Goal: Transaction & Acquisition: Purchase product/service

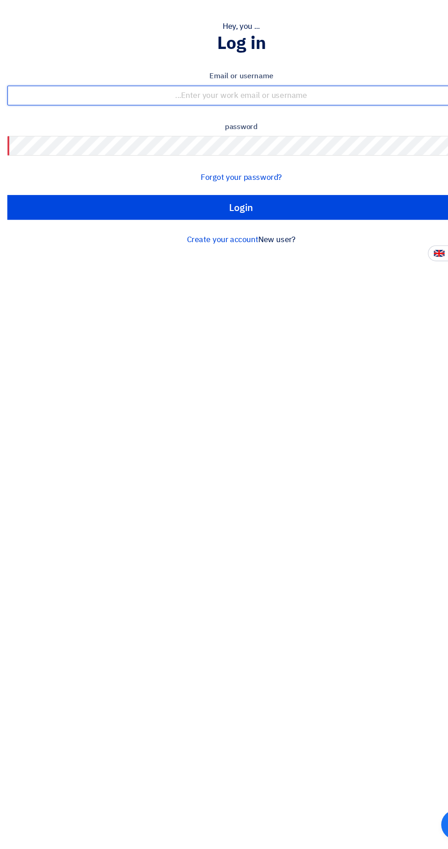
type input "[EMAIL_ADDRESS][DOMAIN_NAME]"
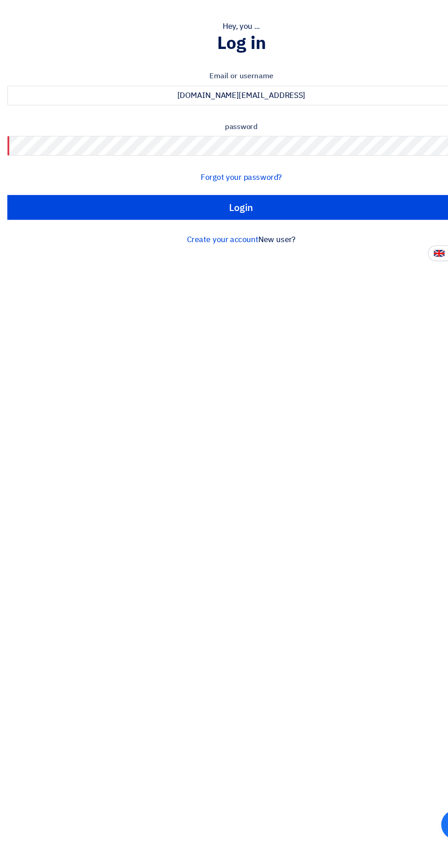
click at [7, 242] on input "Login" at bounding box center [224, 253] width 435 height 23
type input "Sign in"
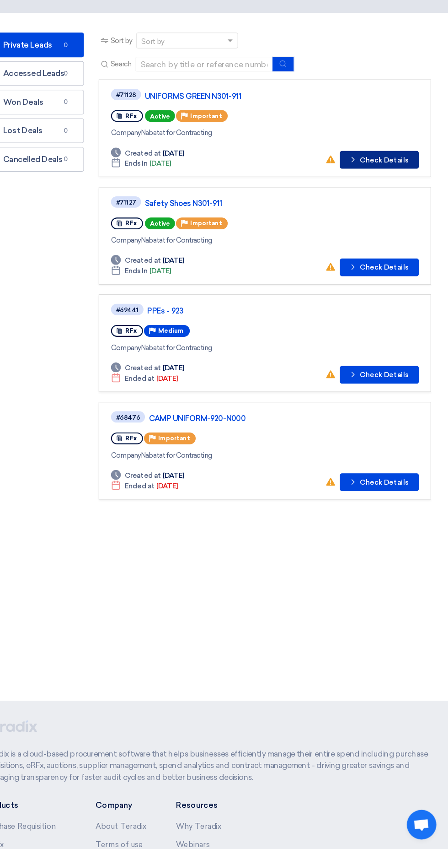
click at [364, 211] on icon "Check details" at bounding box center [359, 208] width 9 height 9
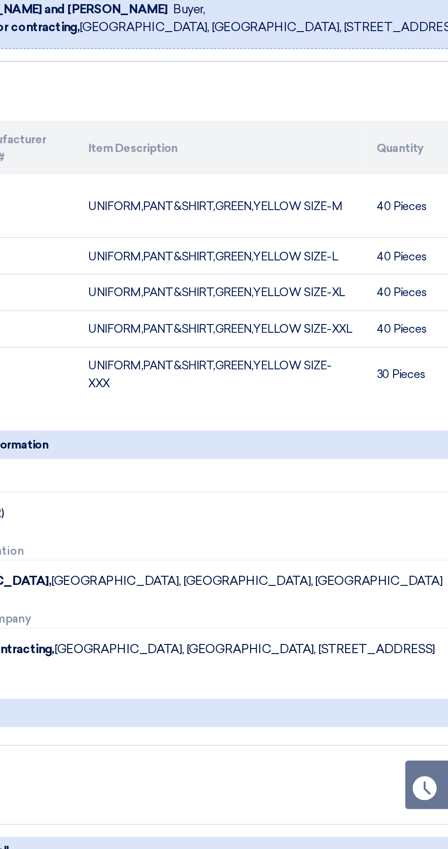
scroll to position [0, 0]
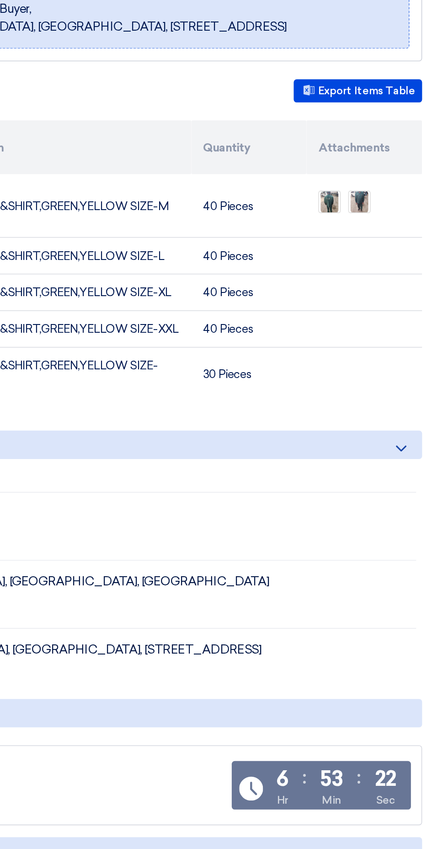
click at [374, 318] on img at bounding box center [375, 317] width 13 height 16
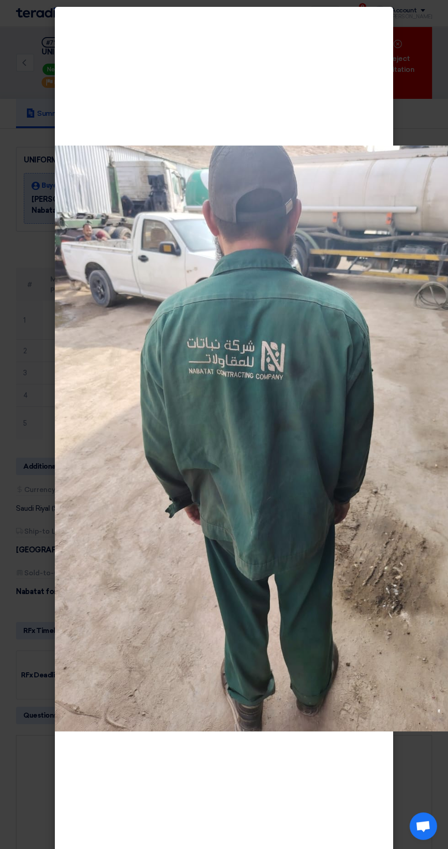
click at [361, 694] on img at bounding box center [274, 438] width 439 height 586
click at [321, 608] on img at bounding box center [274, 438] width 439 height 586
click at [297, 842] on div at bounding box center [274, 438] width 439 height 849
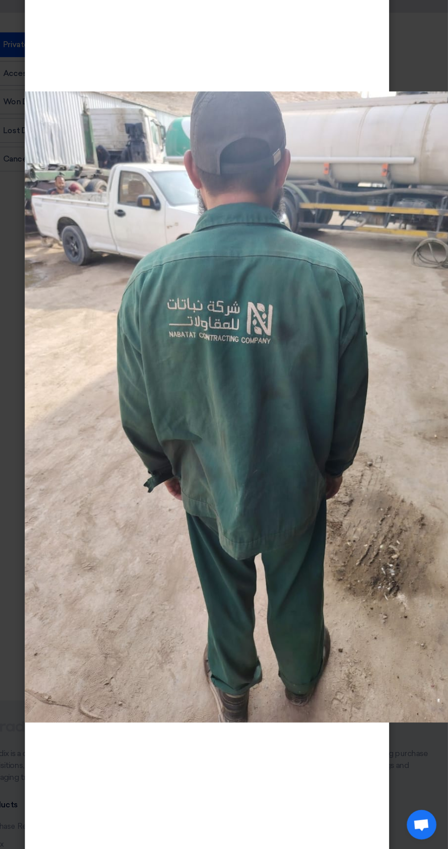
click at [362, 140] on div at bounding box center [274, 438] width 439 height 849
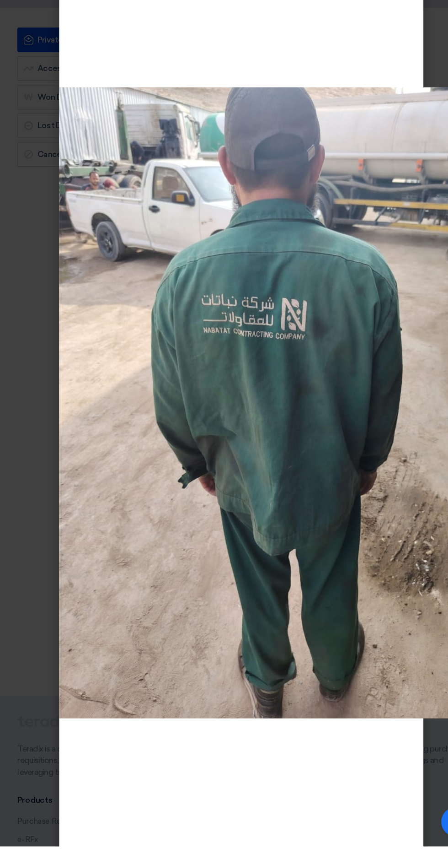
scroll to position [4, 0]
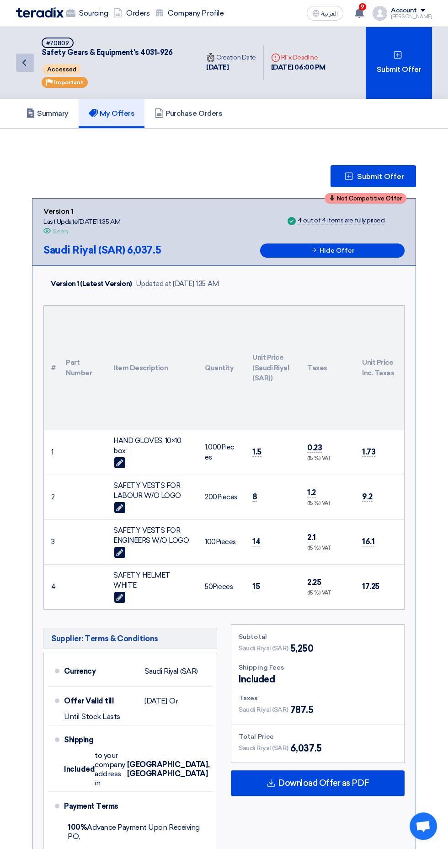
click at [29, 66] on icon "Back" at bounding box center [24, 62] width 11 height 11
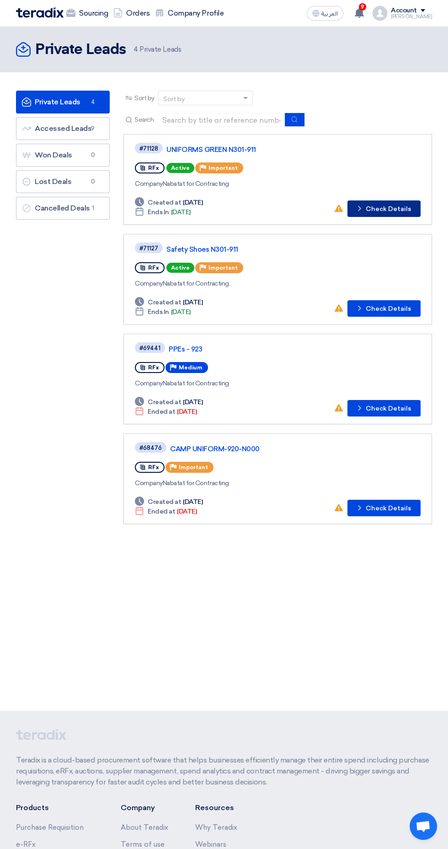
click at [378, 208] on button "Check details Check Details" at bounding box center [384, 208] width 73 height 16
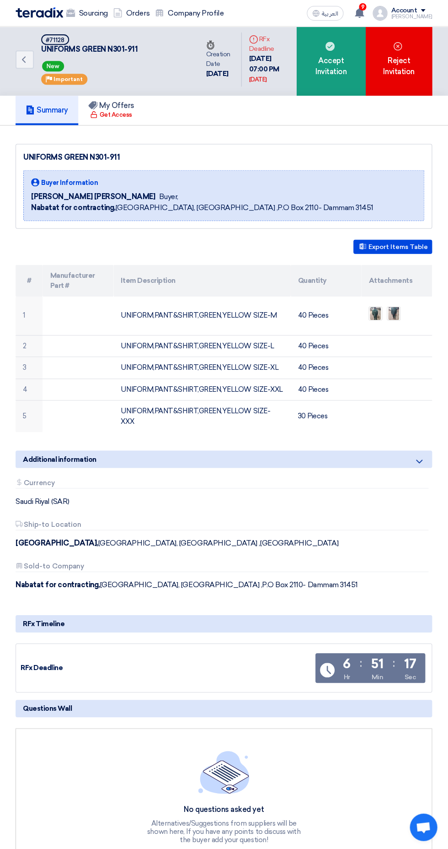
scroll to position [2, 0]
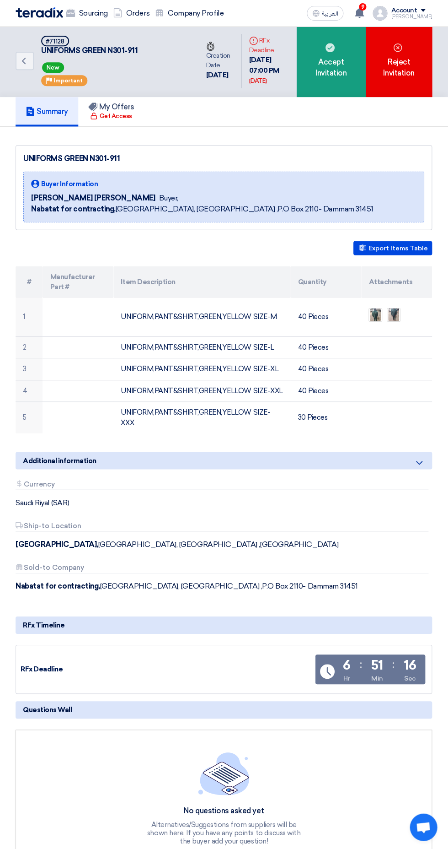
click at [325, 57] on div "Accept Invitation" at bounding box center [331, 61] width 69 height 72
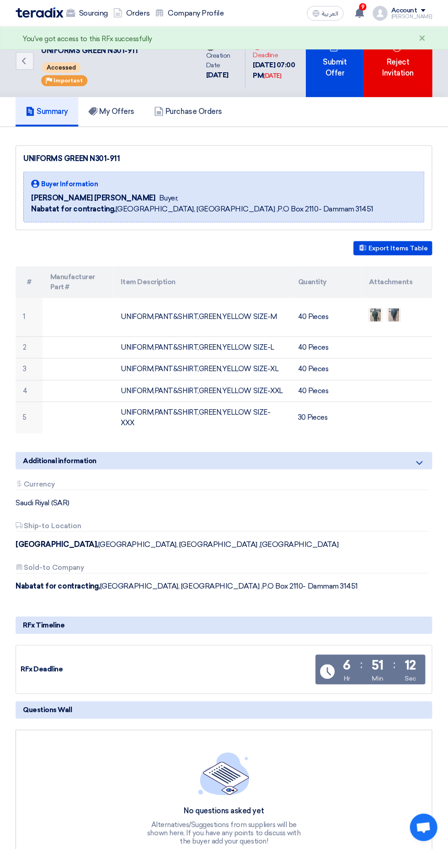
click at [334, 83] on div "Submit Offer" at bounding box center [335, 61] width 58 height 72
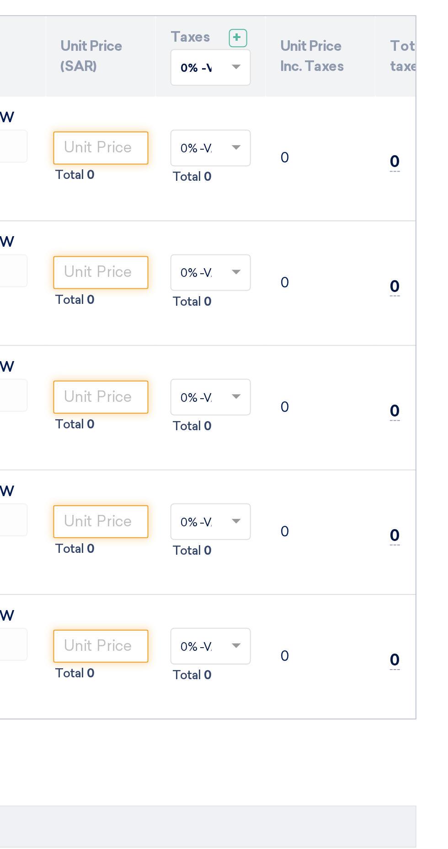
scroll to position [53, 0]
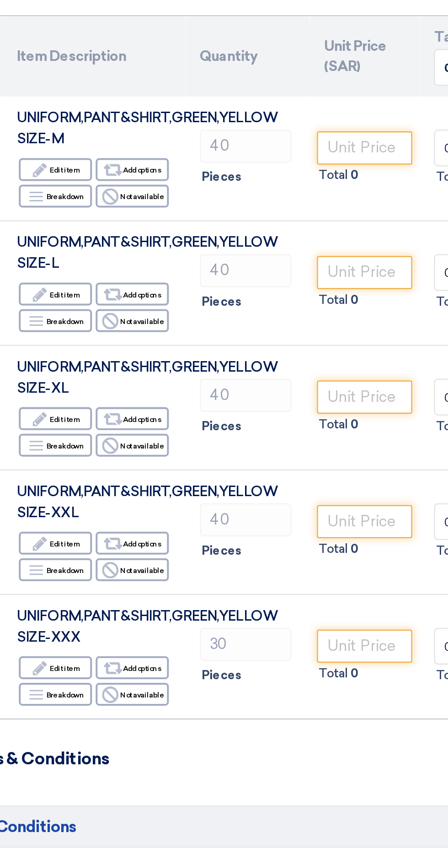
click at [255, 156] on td "Total 0" at bounding box center [274, 142] width 55 height 62
click at [270, 138] on input "number" at bounding box center [275, 137] width 48 height 16
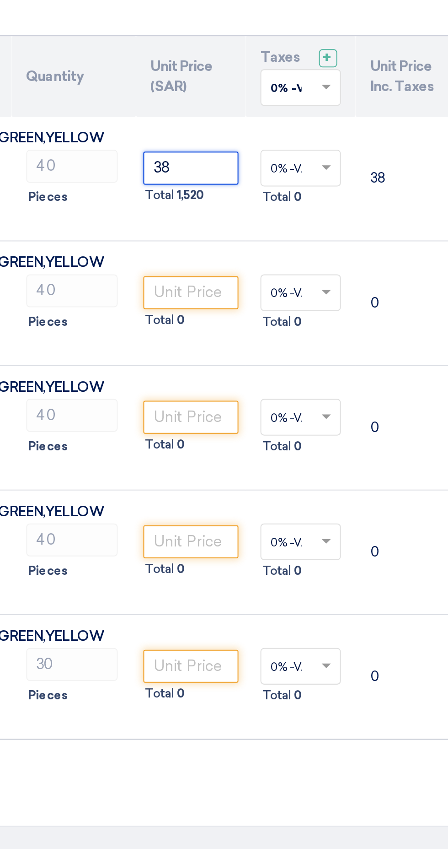
click at [321, 98] on input "text" at bounding box center [324, 97] width 21 height 15
type input "38"
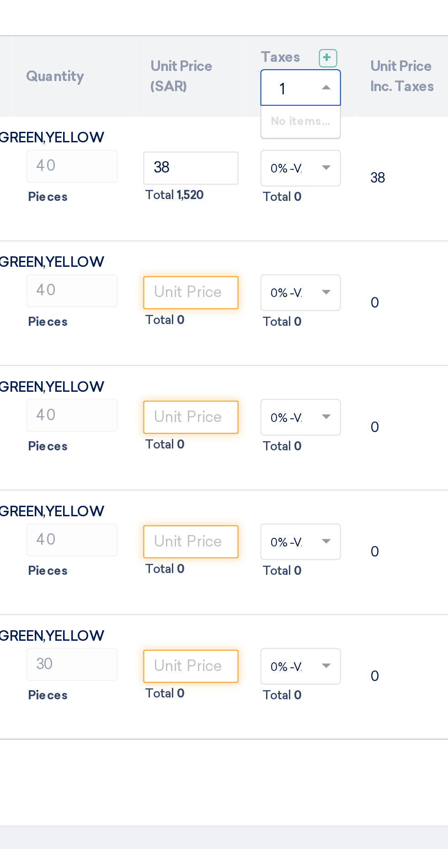
type input "15"
click at [314, 141] on input "text" at bounding box center [324, 137] width 21 height 15
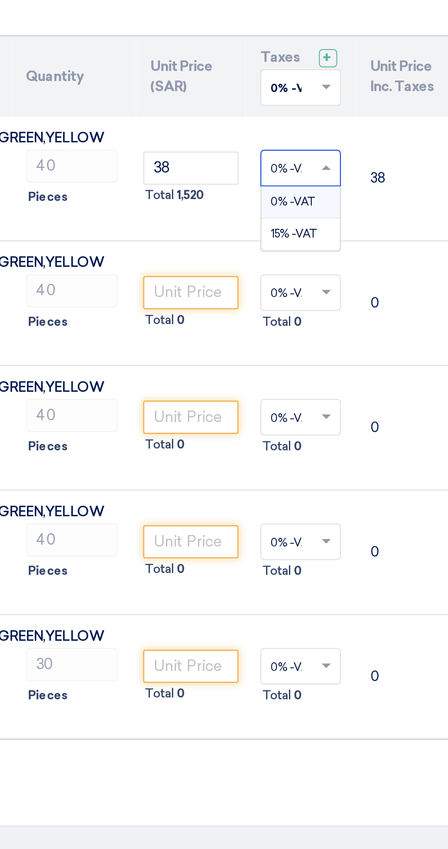
click at [342, 97] on span at bounding box center [342, 96] width 5 height 3
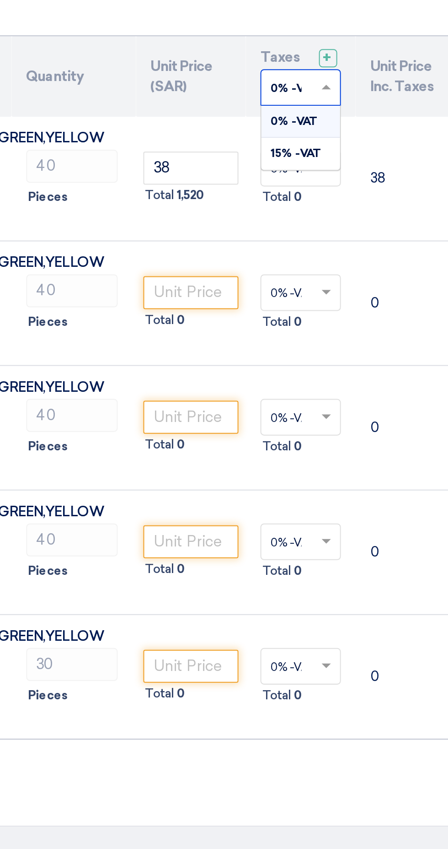
click at [311, 128] on div "15% -VAT" at bounding box center [329, 130] width 39 height 16
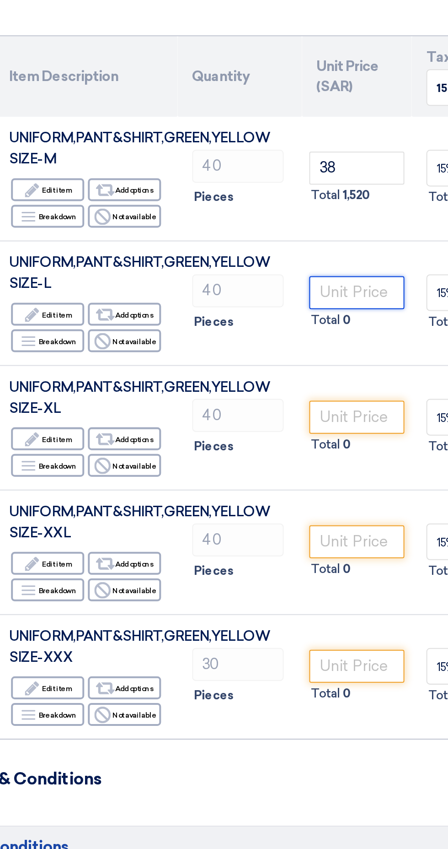
click at [262, 202] on input "number" at bounding box center [275, 199] width 48 height 16
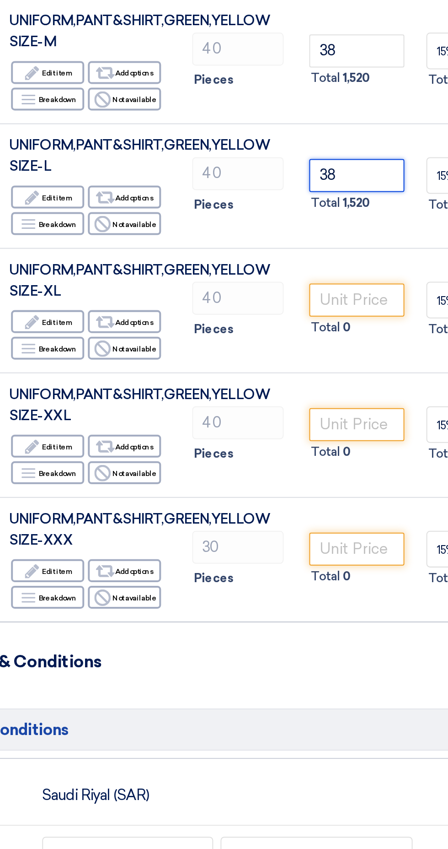
type input "38"
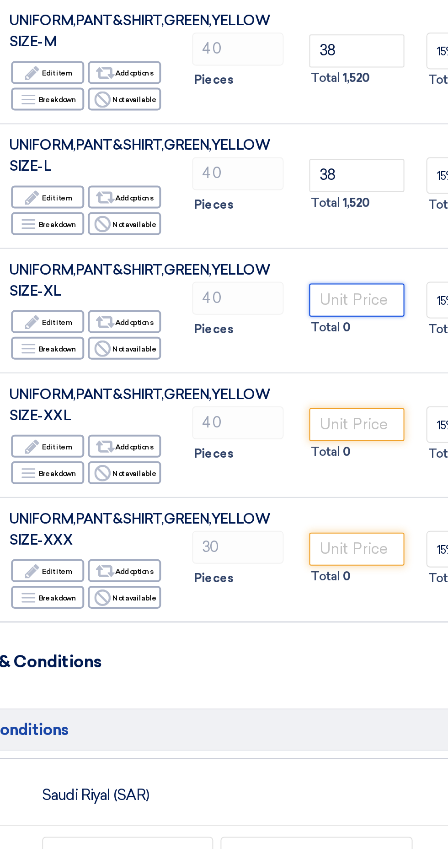
click at [260, 263] on input "number" at bounding box center [275, 261] width 48 height 16
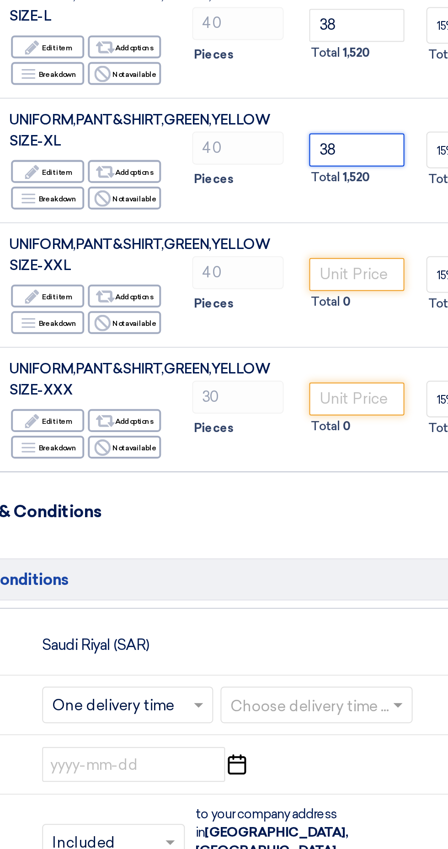
type input "38"
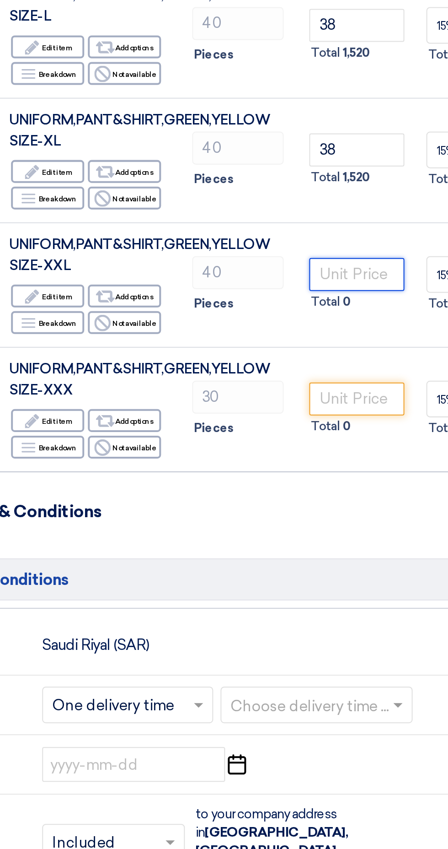
click at [262, 325] on input "number" at bounding box center [275, 323] width 48 height 16
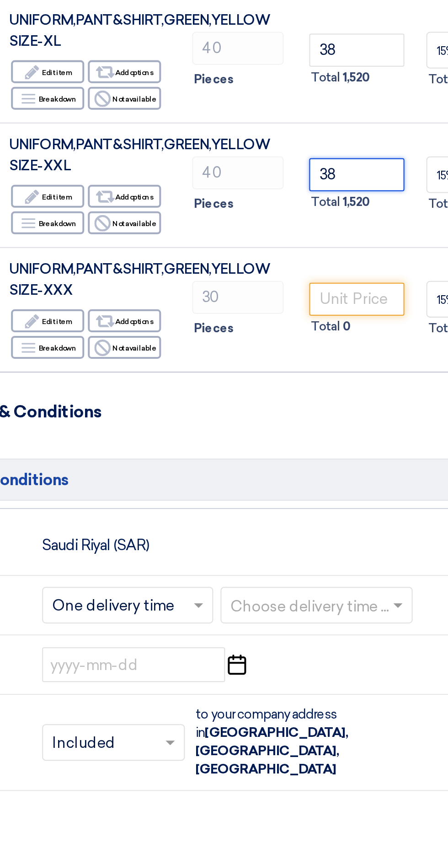
type input "38"
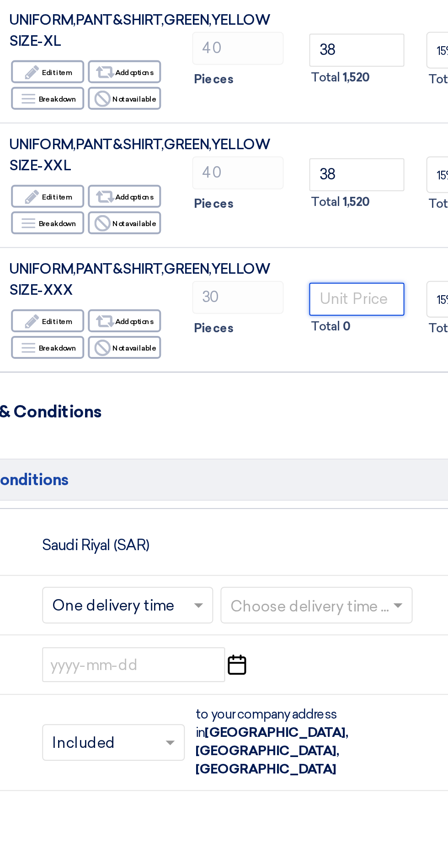
click at [262, 387] on input "number" at bounding box center [275, 385] width 48 height 16
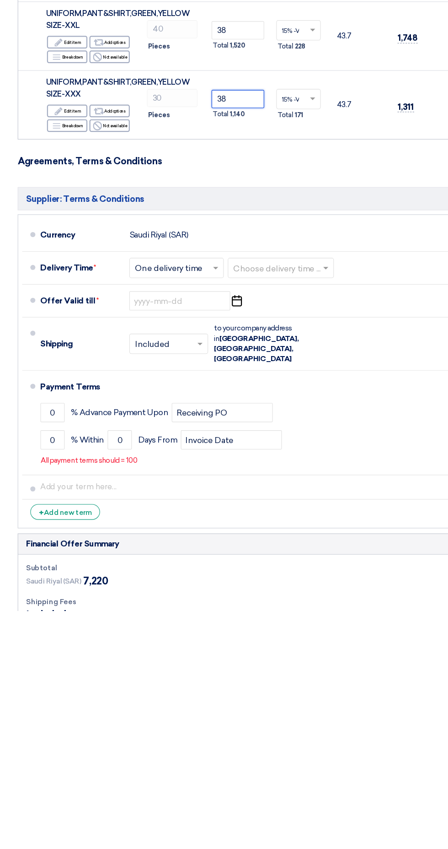
click at [276, 536] on input "text" at bounding box center [252, 539] width 82 height 13
type input "38"
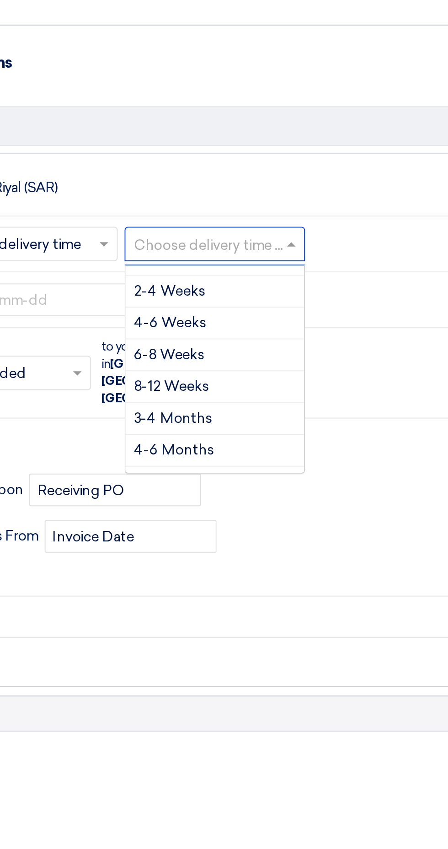
scroll to position [46, 0]
click at [188, 539] on input "text" at bounding box center [158, 539] width 72 height 13
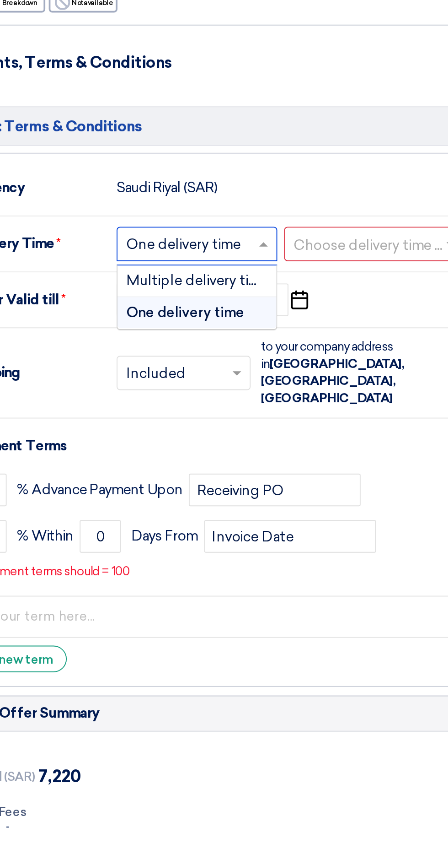
click at [258, 535] on input "text" at bounding box center [252, 539] width 82 height 13
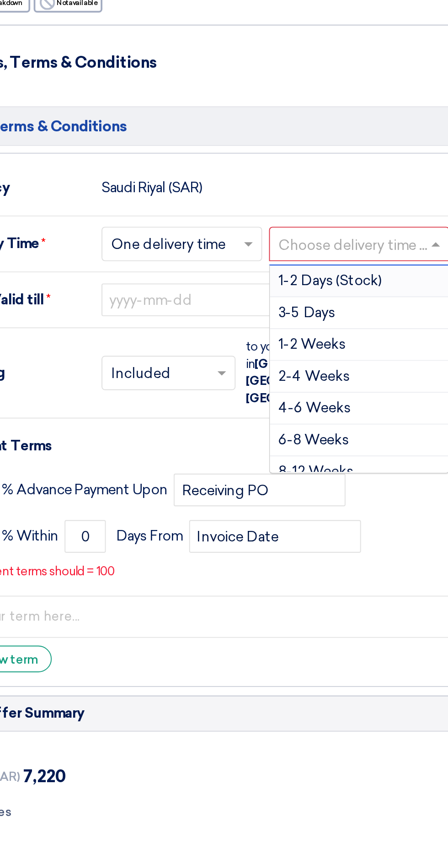
scroll to position [53, 0]
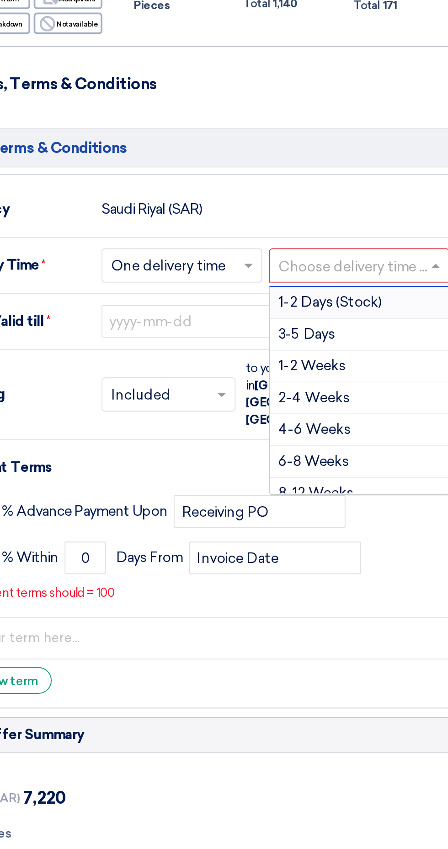
click at [269, 592] on div "1-2 Weeks" at bounding box center [254, 592] width 95 height 17
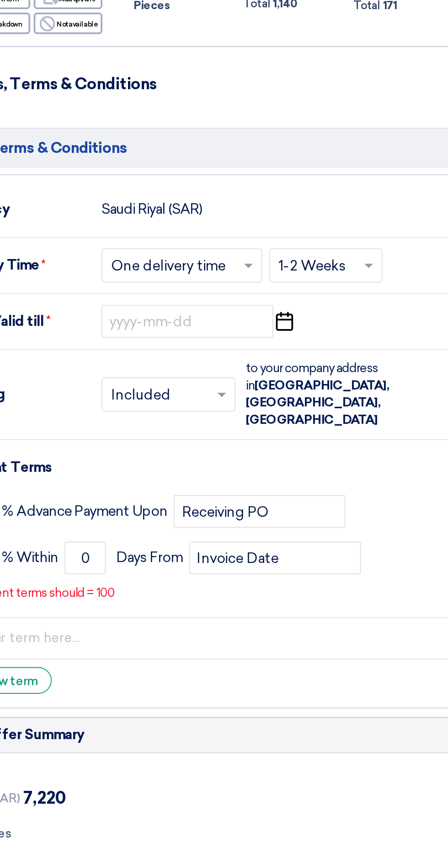
scroll to position [52, 0]
click at [245, 539] on input "text" at bounding box center [236, 539] width 51 height 13
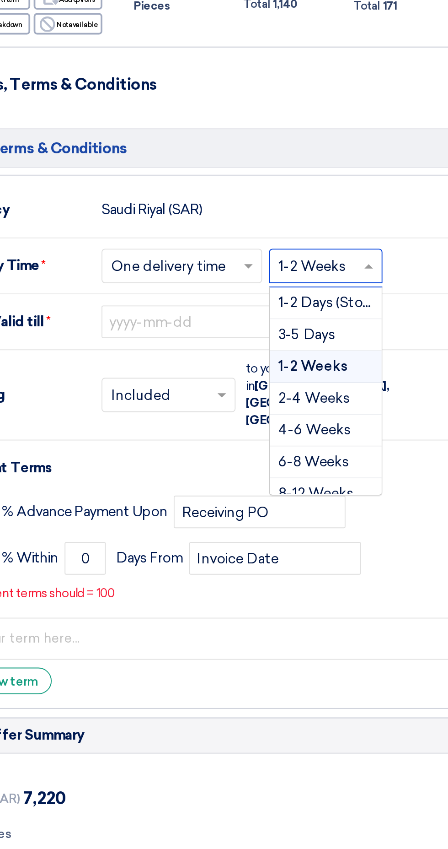
click at [241, 601] on div "2-4 Weeks" at bounding box center [236, 609] width 59 height 17
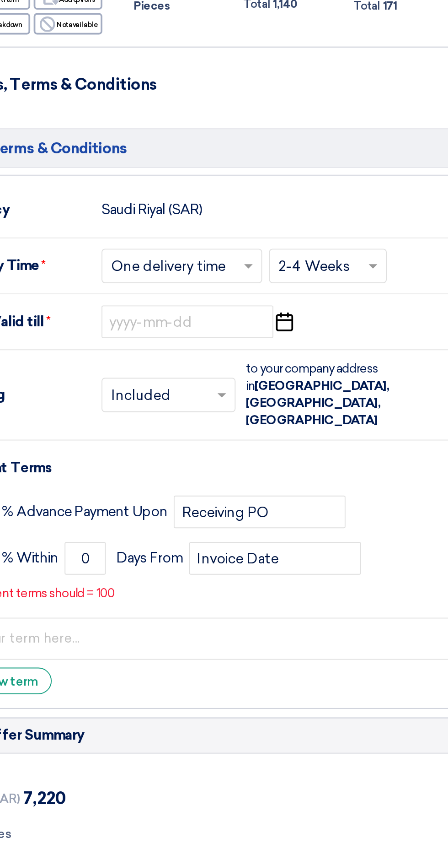
click at [239, 602] on span "Saudi Arabia, Riyadh, Wadi Laban" at bounding box center [232, 612] width 76 height 26
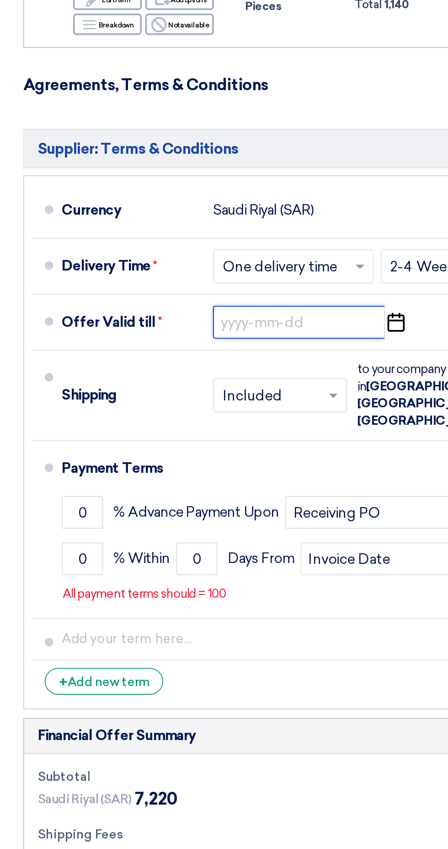
click at [169, 562] on input at bounding box center [163, 568] width 92 height 17
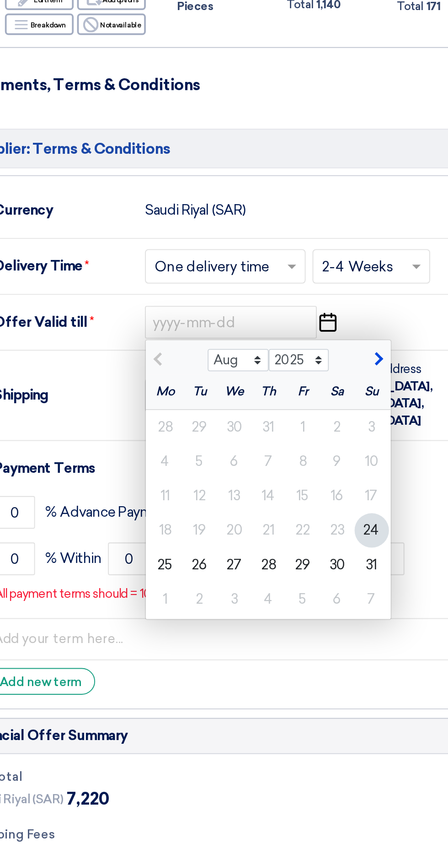
click at [240, 588] on span "button" at bounding box center [240, 588] width 5 height 8
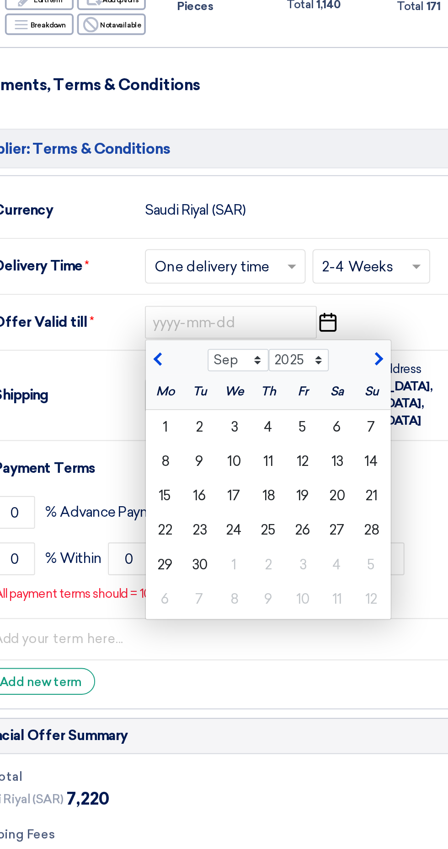
click at [124, 586] on span "button" at bounding box center [125, 588] width 5 height 8
select select "8"
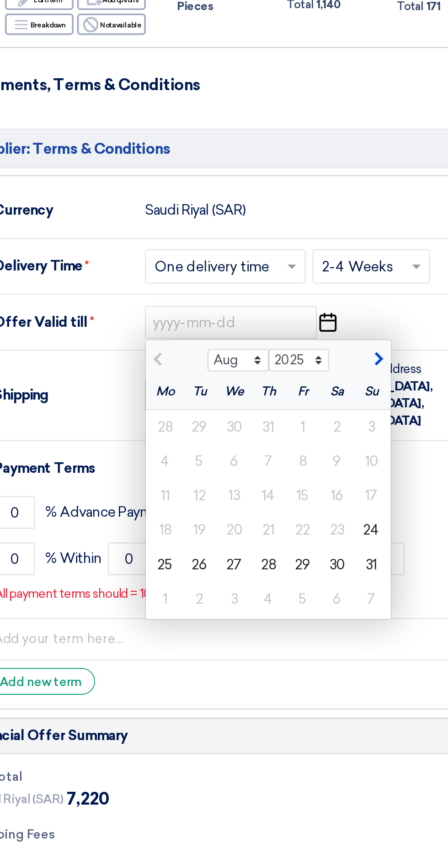
click at [242, 716] on div "7" at bounding box center [238, 716] width 18 height 18
type input "9/7/2025"
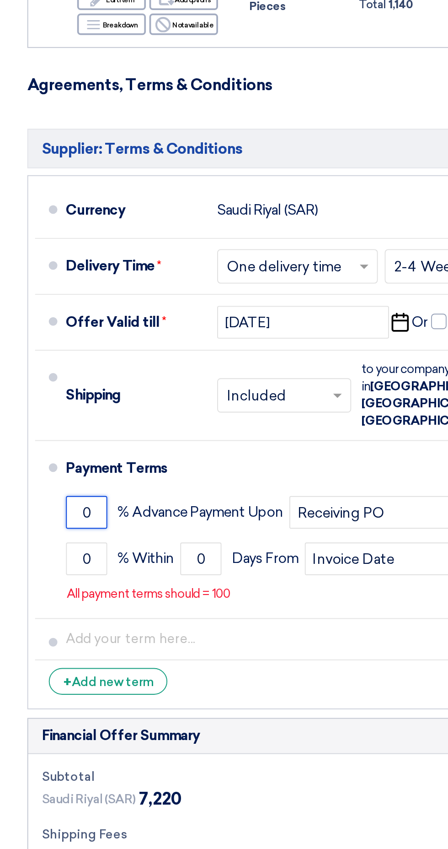
click at [46, 661] on input "0" at bounding box center [48, 669] width 22 height 17
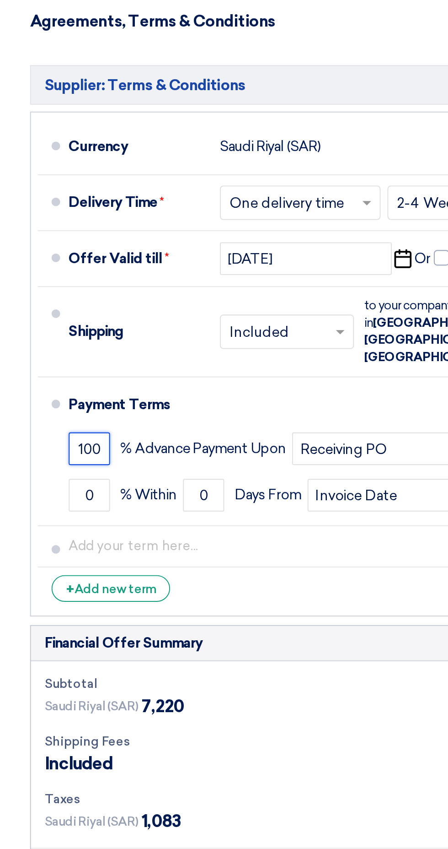
scroll to position [108, 0]
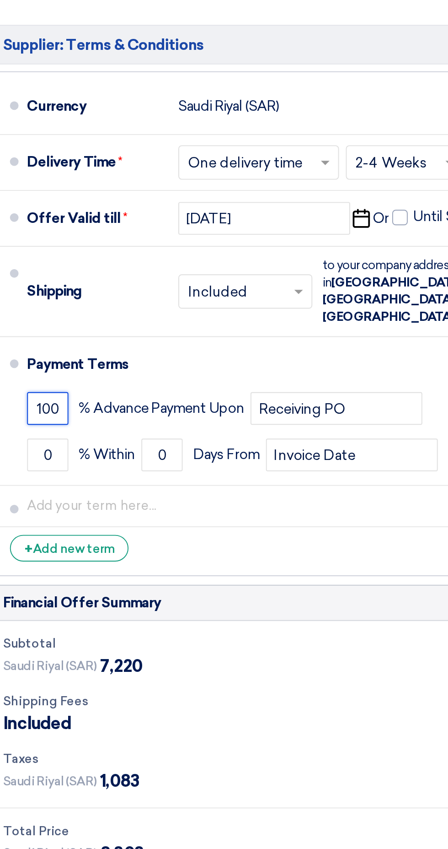
type input "100"
click at [51, 630] on input "0" at bounding box center [48, 638] width 22 height 17
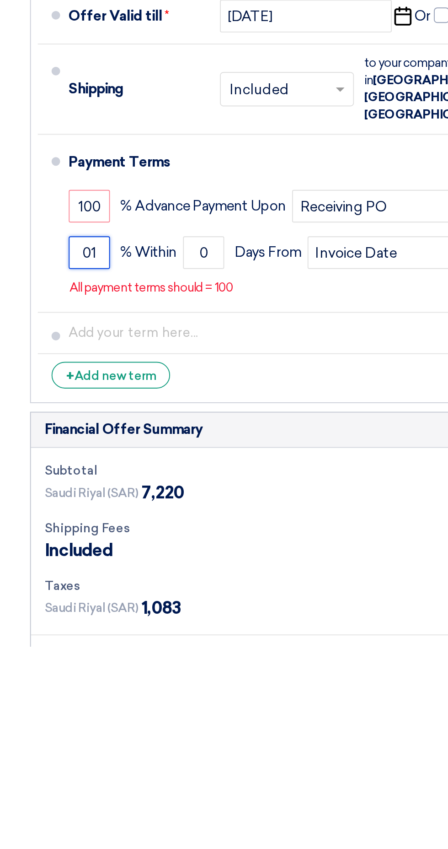
type input "0"
click at [106, 630] on input "0" at bounding box center [108, 638] width 22 height 17
click at [109, 630] on input "0" at bounding box center [108, 638] width 22 height 17
click at [51, 630] on input "100" at bounding box center [48, 638] width 22 height 17
type input "1"
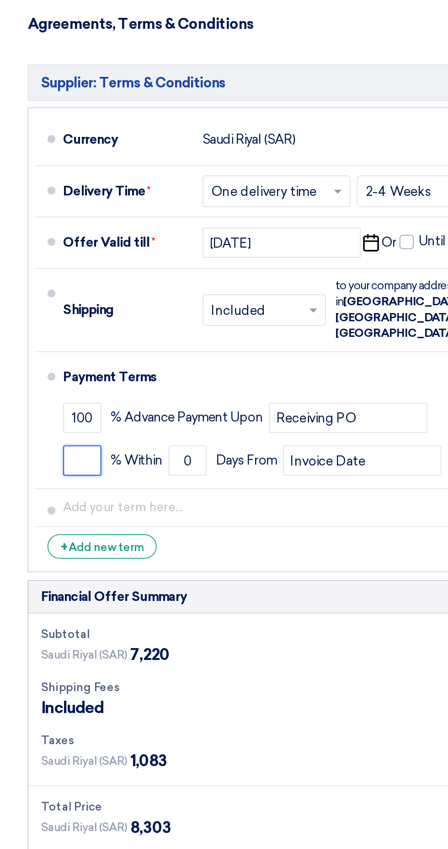
scroll to position [269, 0]
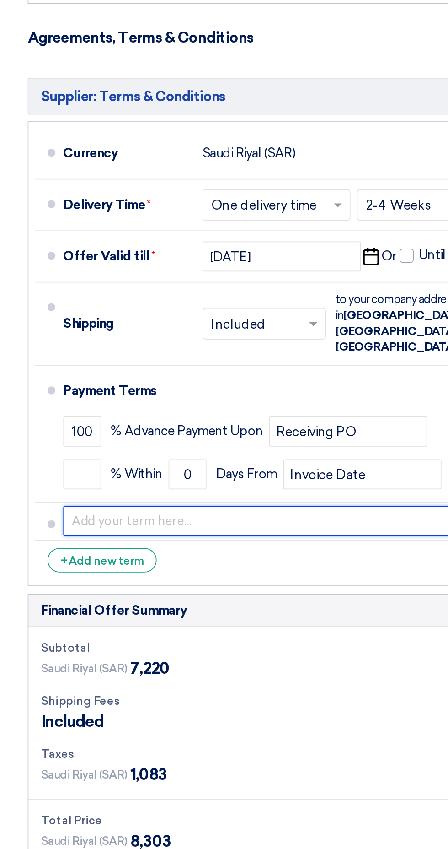
click at [194, 495] on input "text" at bounding box center [231, 503] width 388 height 17
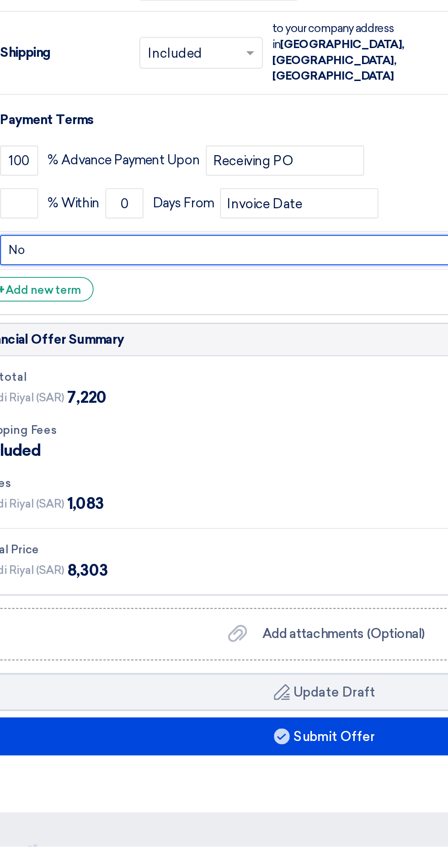
type input "N"
type input "No changes of any kind after approval of sample"
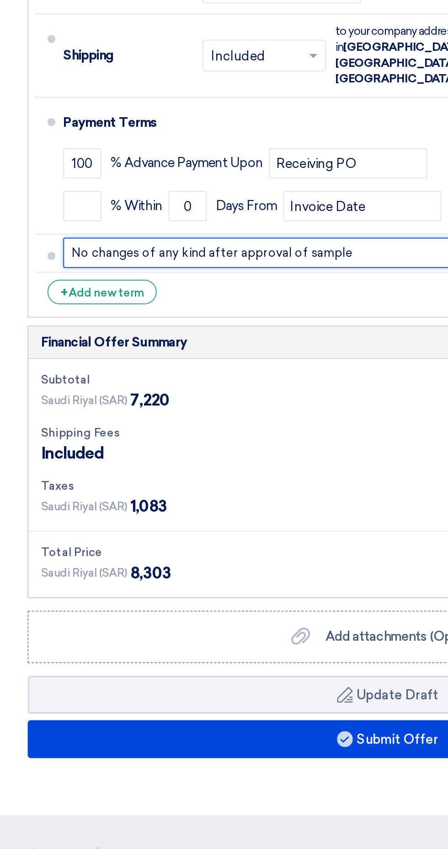
click at [210, 495] on input "No changes of any kind after approval of sample" at bounding box center [231, 503] width 388 height 17
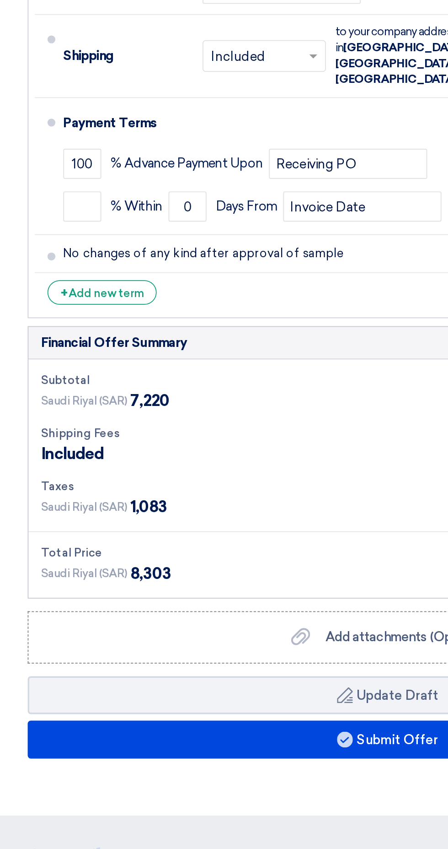
click at [37, 523] on span "+" at bounding box center [37, 527] width 5 height 9
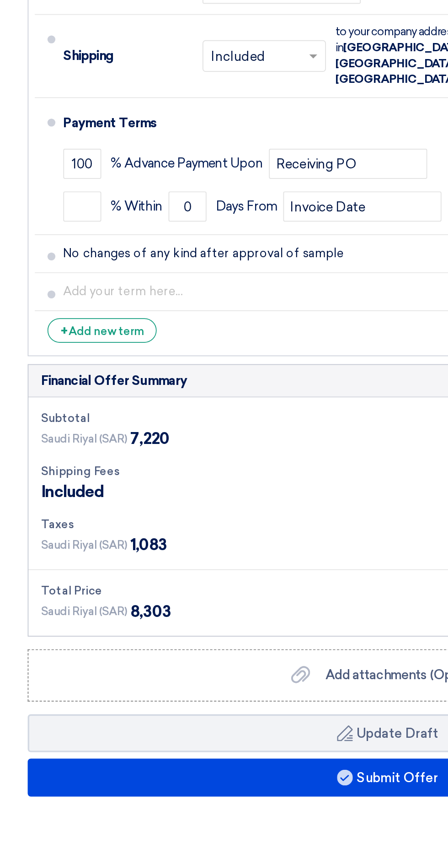
scroll to position [269, 0]
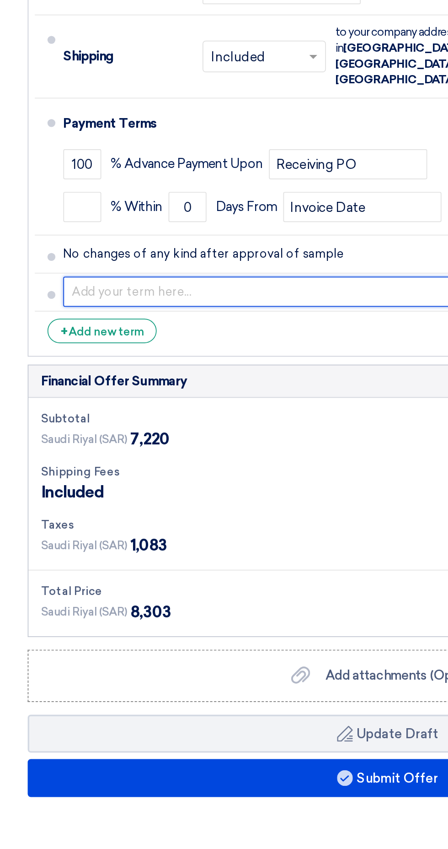
click at [68, 518] on input "text" at bounding box center [231, 526] width 388 height 17
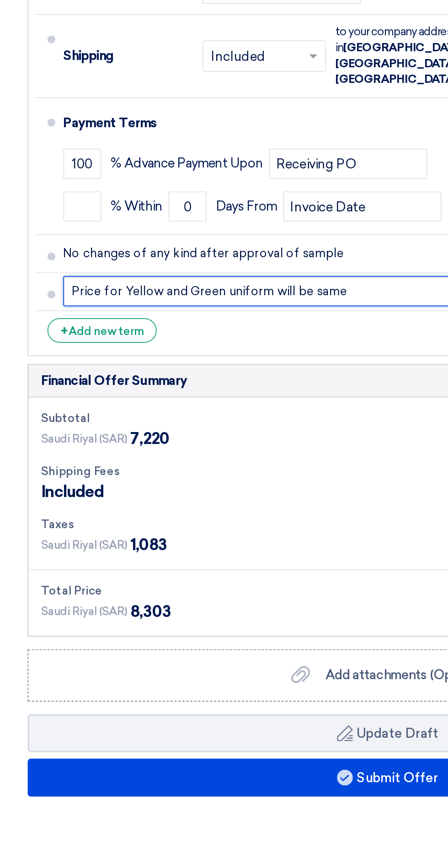
type input "Price for Yellow and Green uniform will be same"
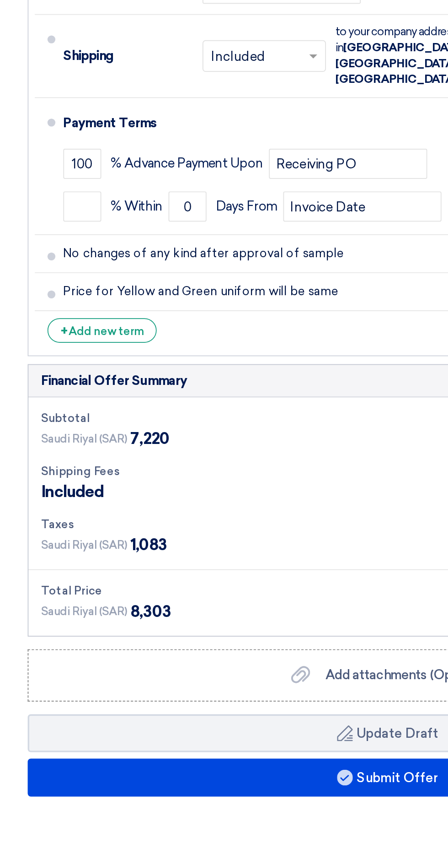
click at [44, 542] on div "+ Add new term" at bounding box center [58, 549] width 63 height 14
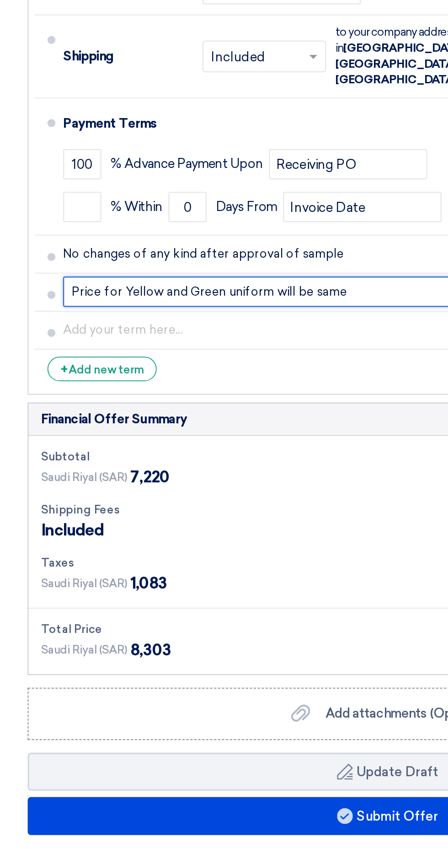
click at [55, 518] on input "Price for Yellow and Green uniform will be same" at bounding box center [231, 526] width 388 height 17
click at [68, 518] on input "Price for Yellow and Green uniform will be same" at bounding box center [231, 526] width 388 height 17
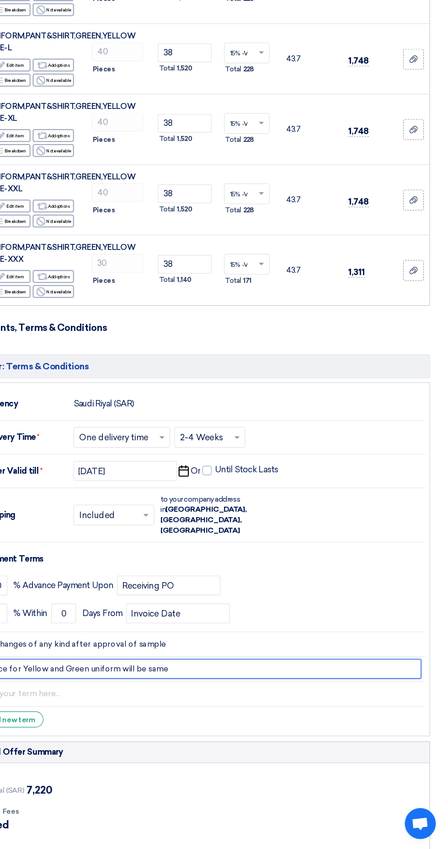
scroll to position [109, 0]
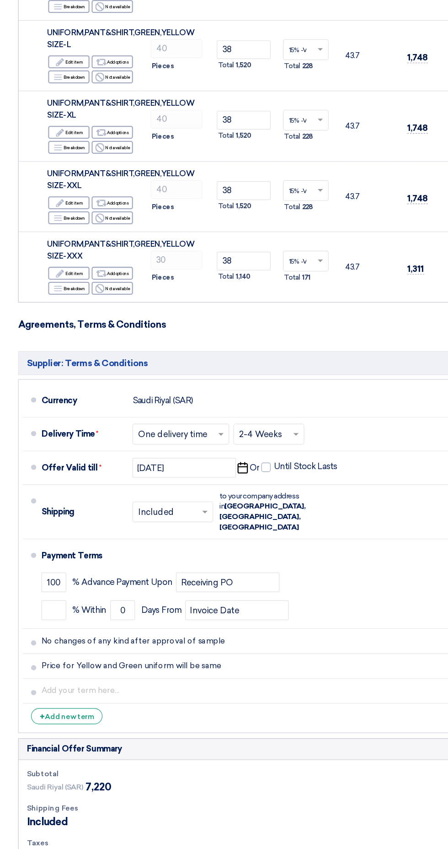
click at [167, 575] on li "Payment Terms 100 % Advance Payment Upon Receiving PO % Within 0" at bounding box center [224, 614] width 408 height 79
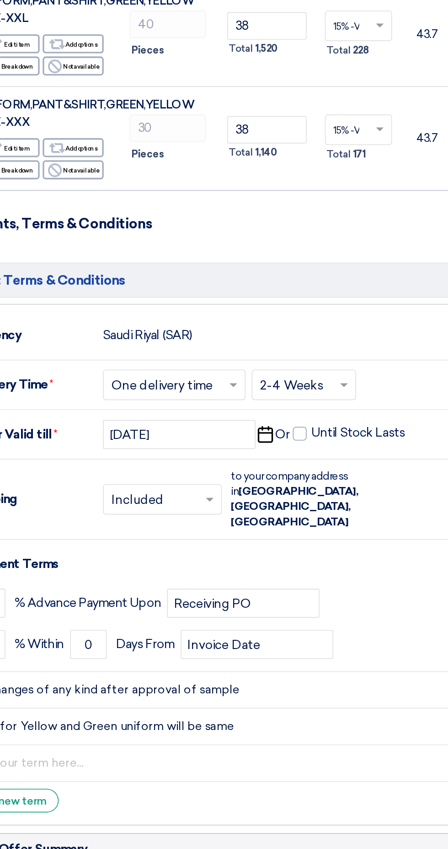
click at [145, 545] on input "text" at bounding box center [151, 551] width 58 height 13
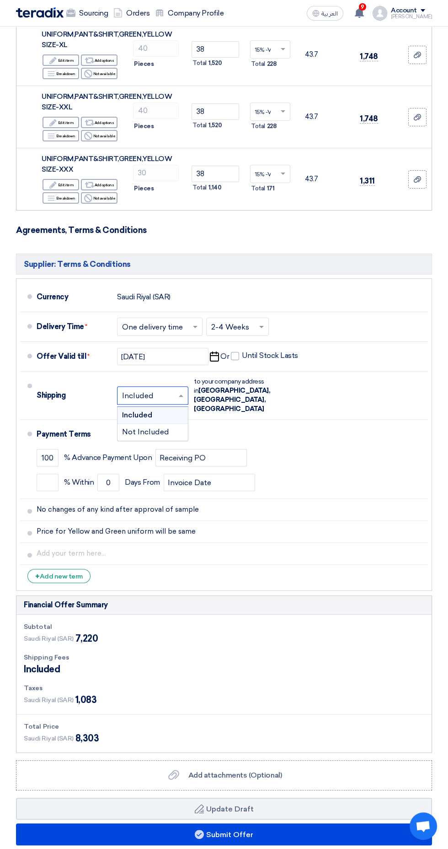
scroll to position [265, 0]
click at [379, 474] on div "% Within 0 Days From Invoice Date" at bounding box center [231, 481] width 388 height 25
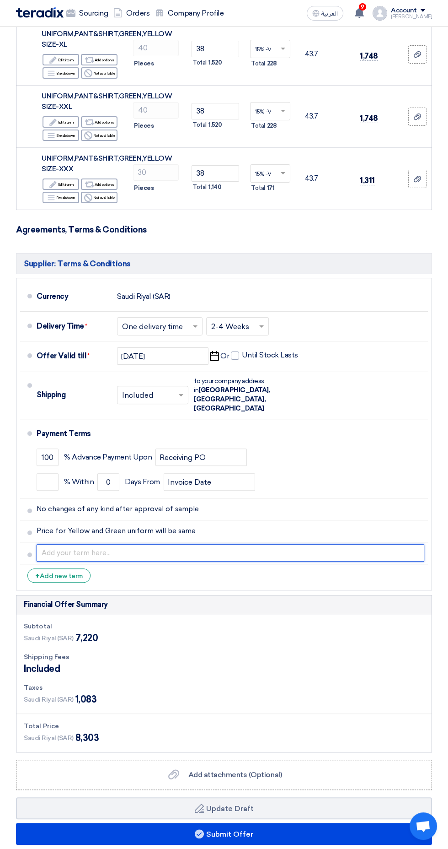
click at [356, 544] on input "text" at bounding box center [231, 552] width 388 height 17
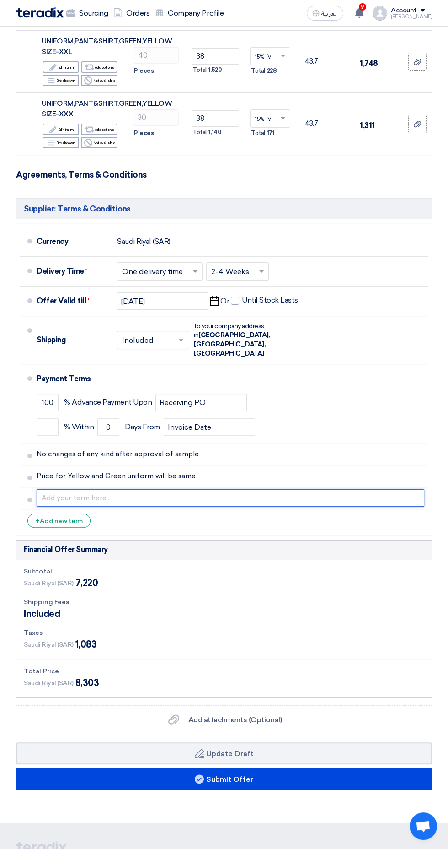
scroll to position [457, 0]
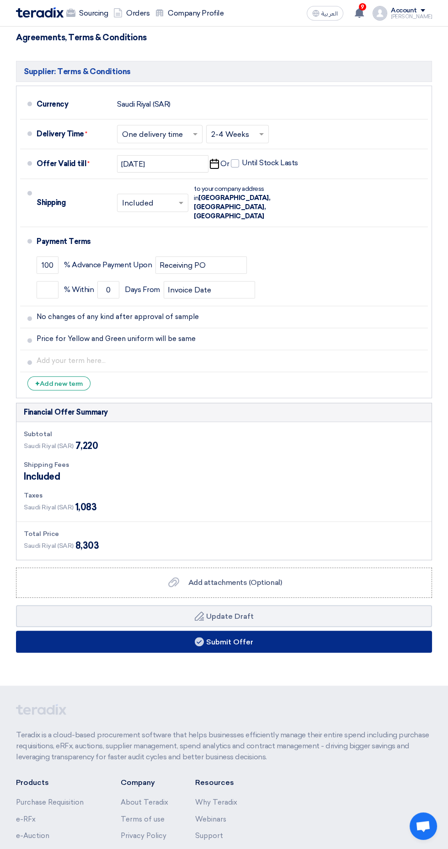
click at [397, 630] on button "Submit Offer" at bounding box center [224, 641] width 416 height 22
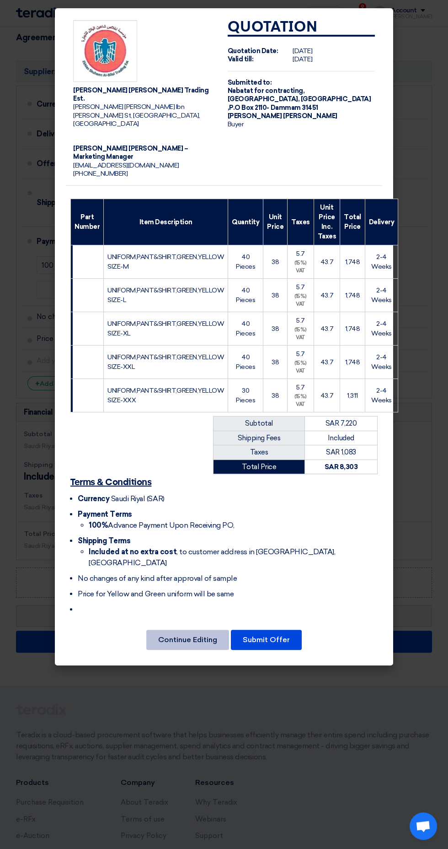
click at [192, 630] on button "Continue Editing" at bounding box center [187, 640] width 83 height 20
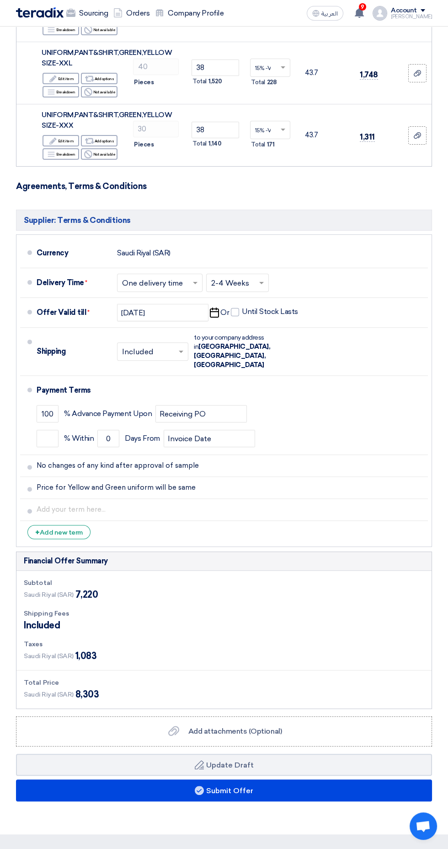
scroll to position [306, 0]
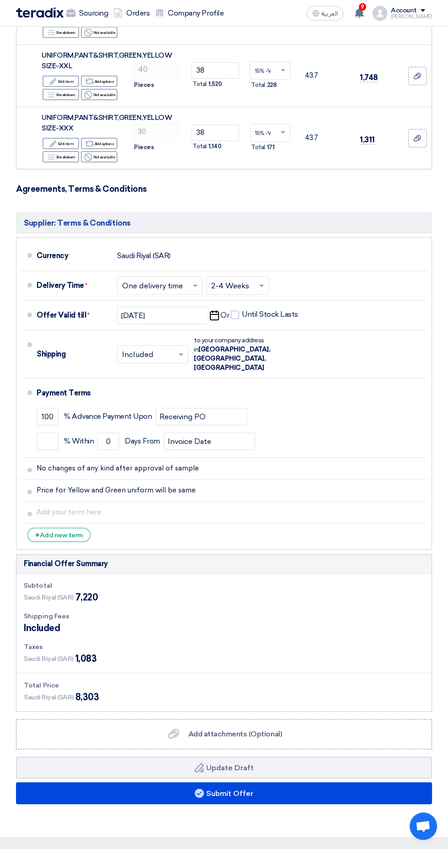
click at [250, 523] on li "+ Add new term" at bounding box center [224, 534] width 408 height 22
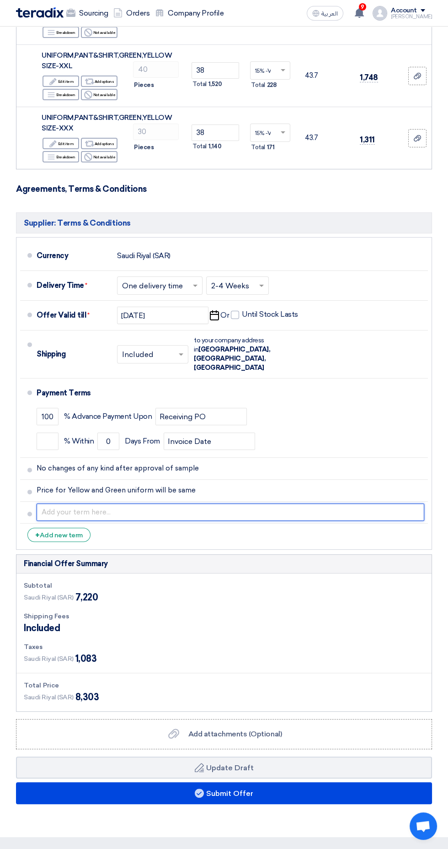
click at [398, 503] on input "text" at bounding box center [231, 511] width 388 height 17
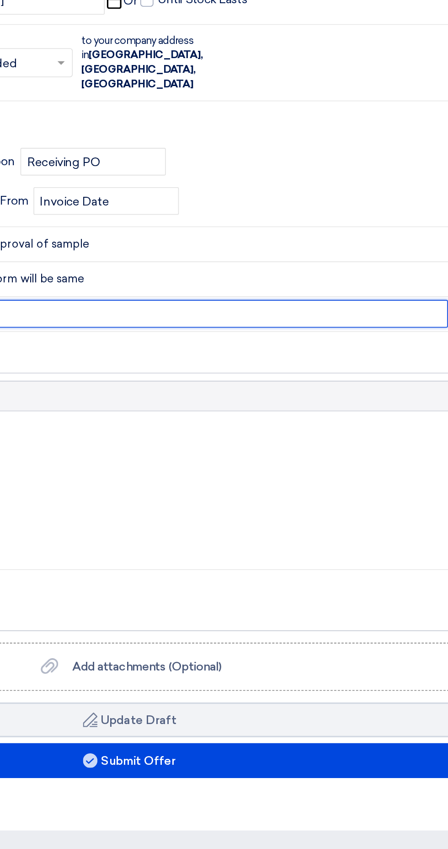
scroll to position [347, 0]
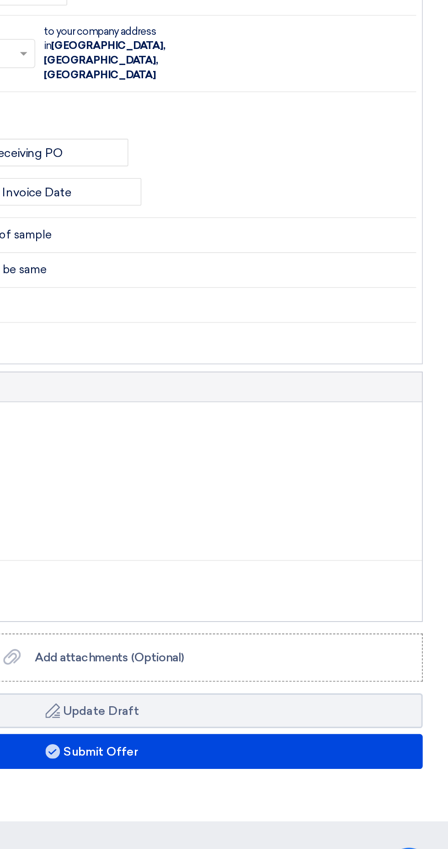
click at [0, 0] on use at bounding box center [0, 0] width 0 height 0
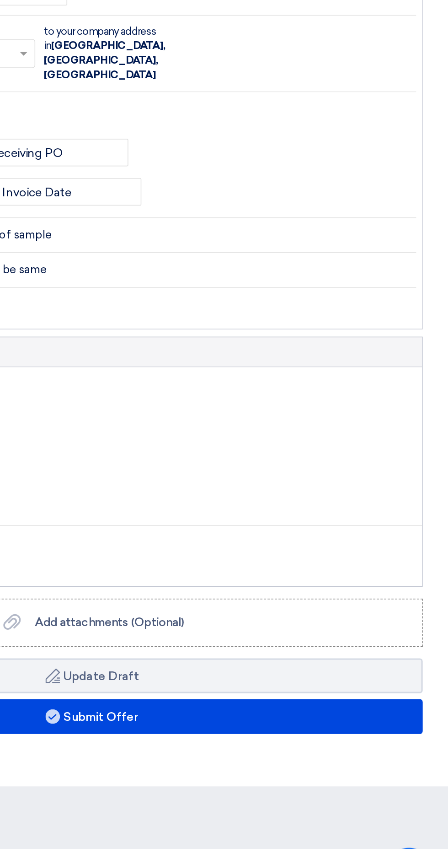
scroll to position [357, 0]
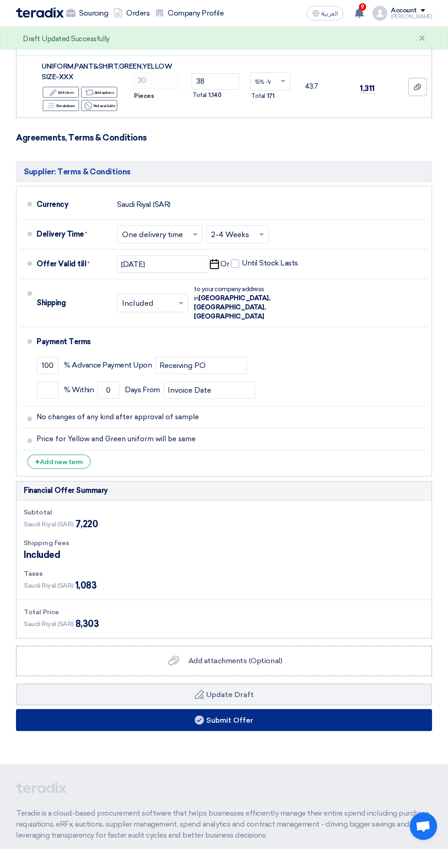
click at [334, 709] on button "Submit Offer" at bounding box center [224, 720] width 416 height 22
